Goal: Task Accomplishment & Management: Use online tool/utility

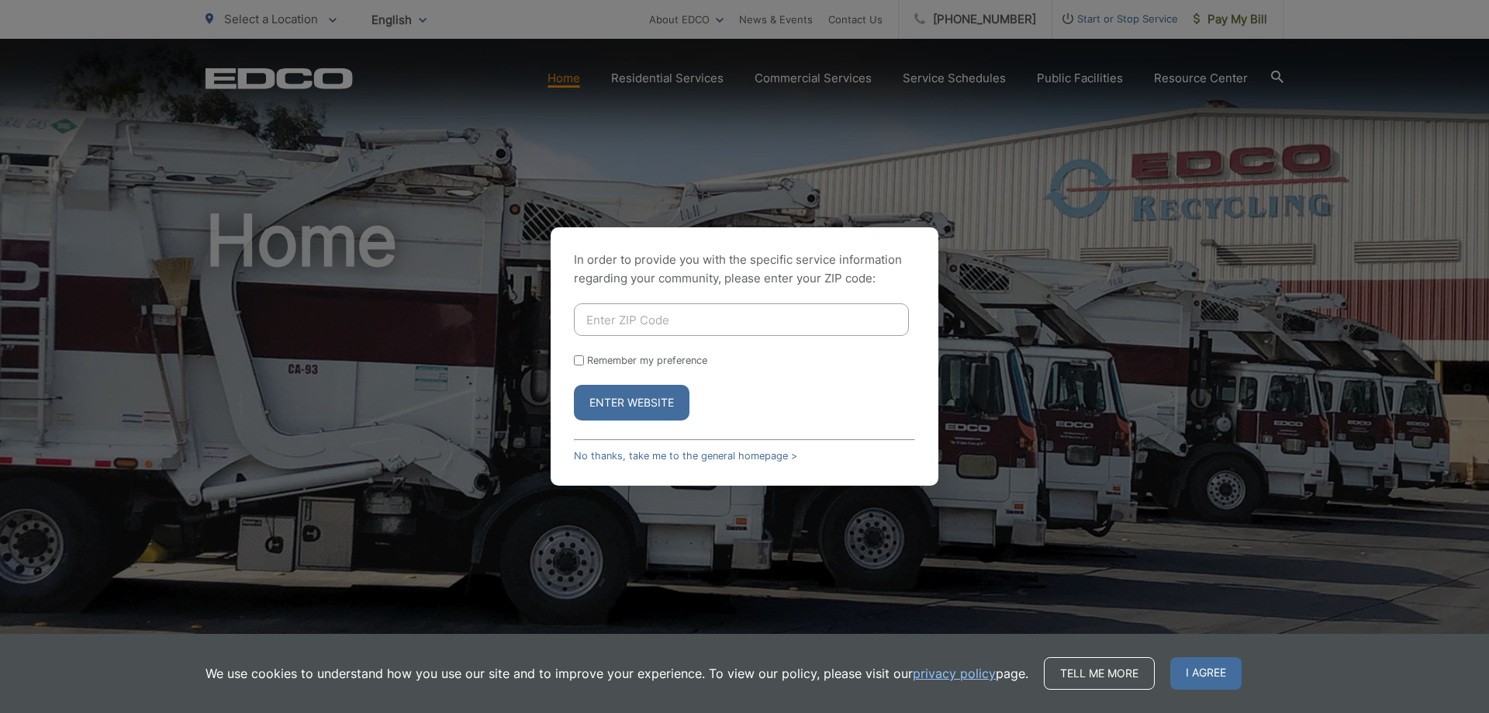
click at [648, 326] on input "Enter ZIP Code" at bounding box center [741, 319] width 335 height 33
type input "91932"
click at [624, 409] on button "Enter Website" at bounding box center [632, 403] width 116 height 36
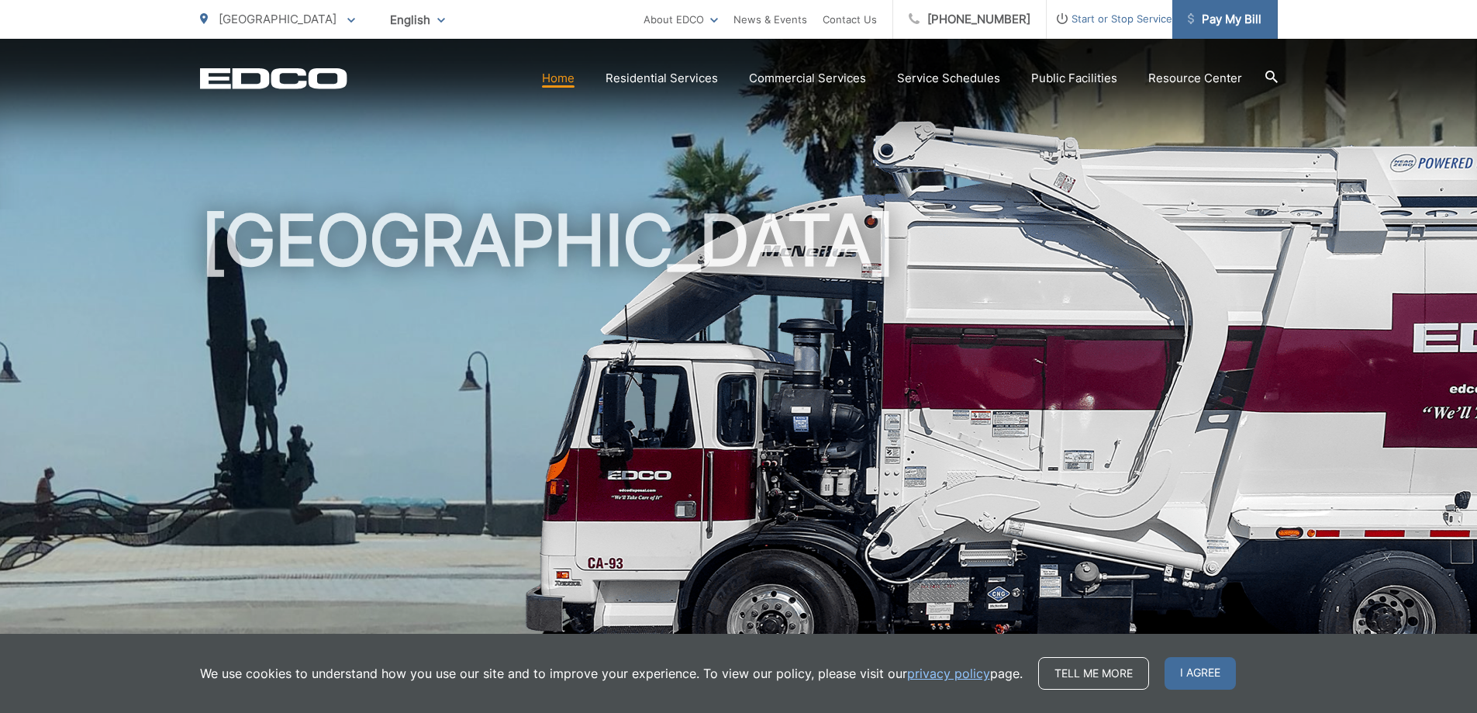
click at [1243, 28] on span "Pay My Bill" at bounding box center [1225, 19] width 74 height 19
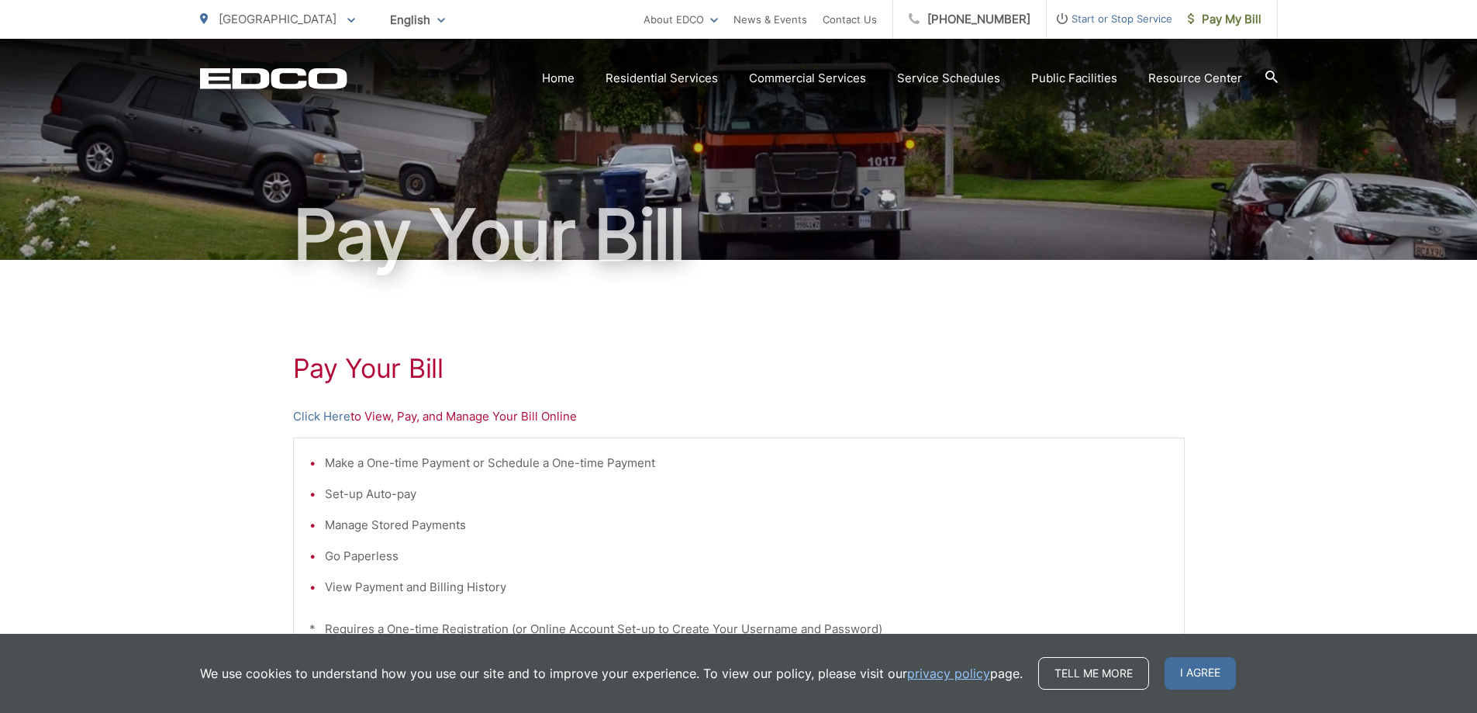
scroll to position [78, 0]
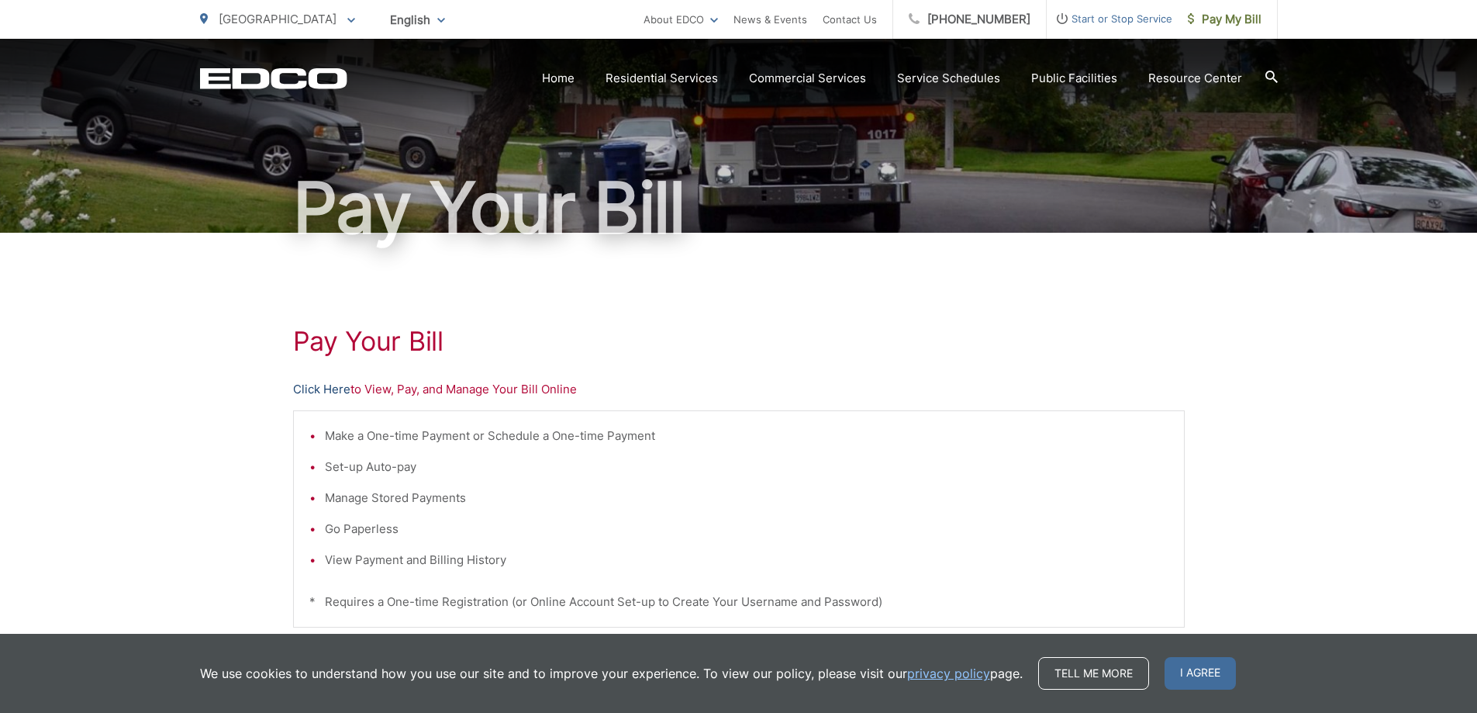
click at [337, 392] on link "Click Here" at bounding box center [321, 389] width 57 height 19
